Goal: Task Accomplishment & Management: Use online tool/utility

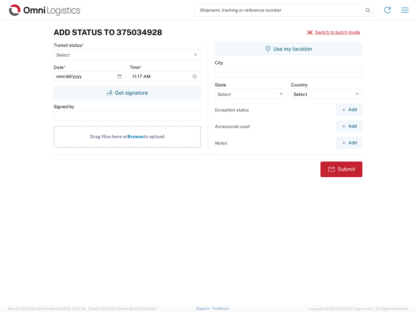
click at [279, 10] on input "search" at bounding box center [279, 10] width 168 height 12
click at [368, 10] on icon at bounding box center [367, 10] width 9 height 9
click at [388, 10] on icon at bounding box center [387, 10] width 10 height 10
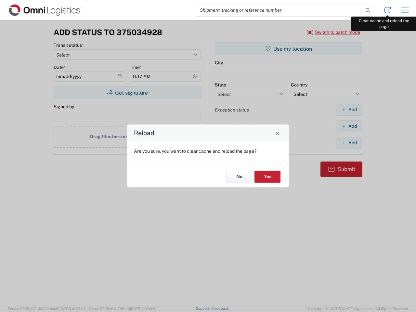
click at [405, 10] on div "Reload Are you sure, you want to clear cache and reload the page? No Yes" at bounding box center [208, 156] width 416 height 312
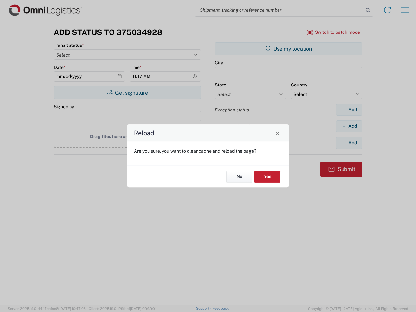
click at [334, 32] on div "Reload Are you sure, you want to clear cache and reload the page? No Yes" at bounding box center [208, 156] width 416 height 312
click at [127, 93] on div "Reload Are you sure, you want to clear cache and reload the page? No Yes" at bounding box center [208, 156] width 416 height 312
click at [289, 49] on div "Reload Are you sure, you want to clear cache and reload the page? No Yes" at bounding box center [208, 156] width 416 height 312
click at [349, 110] on div "Reload Are you sure, you want to clear cache and reload the page? No Yes" at bounding box center [208, 156] width 416 height 312
click at [349, 126] on div "Reload Are you sure, you want to clear cache and reload the page? No Yes" at bounding box center [208, 156] width 416 height 312
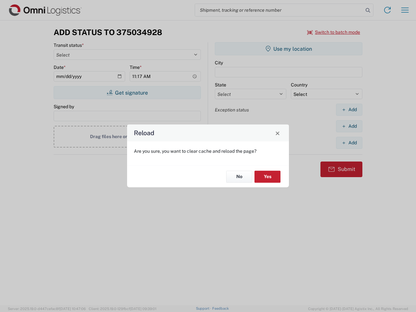
click at [349, 143] on div "Reload Are you sure, you want to clear cache and reload the page? No Yes" at bounding box center [208, 156] width 416 height 312
